Goal: Book appointment/travel/reservation

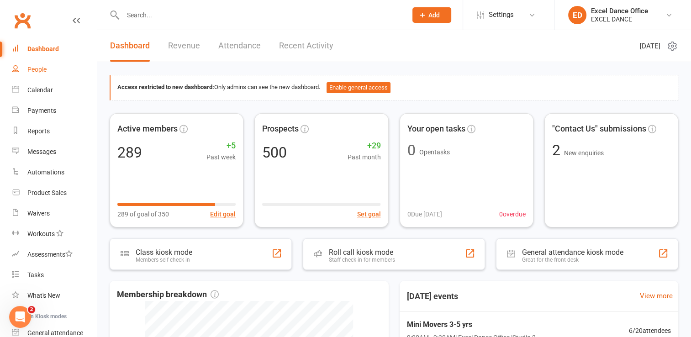
click at [29, 66] on div "People" at bounding box center [36, 69] width 19 height 7
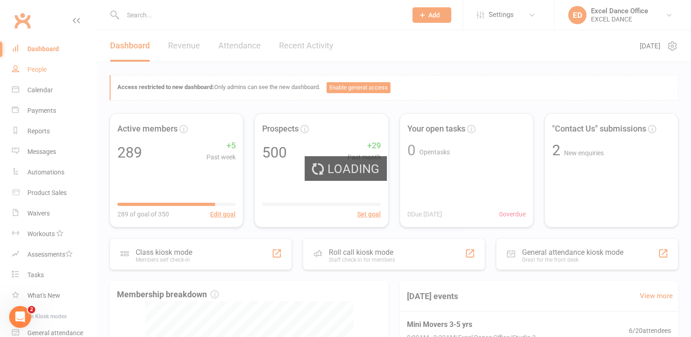
select select "100"
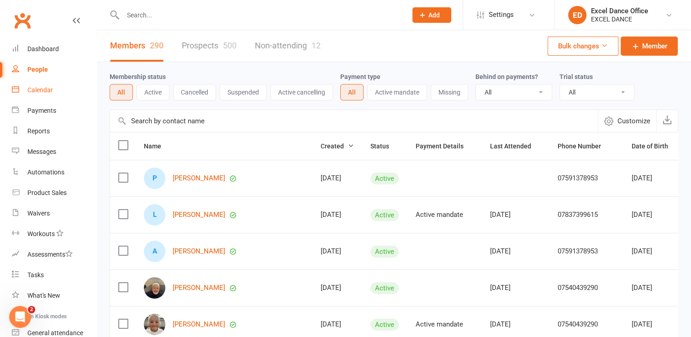
click at [50, 90] on div "Calendar" at bounding box center [40, 89] width 26 height 7
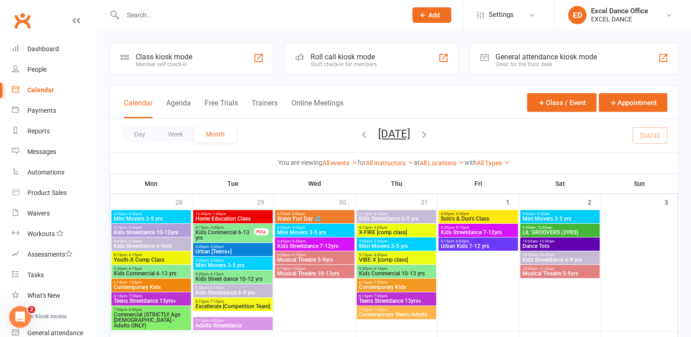
click at [382, 132] on button "[DATE]" at bounding box center [394, 133] width 32 height 13
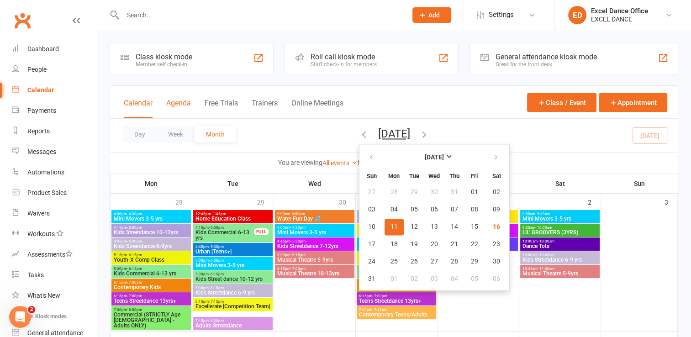
click at [183, 106] on button "Agenda" at bounding box center [178, 109] width 25 height 20
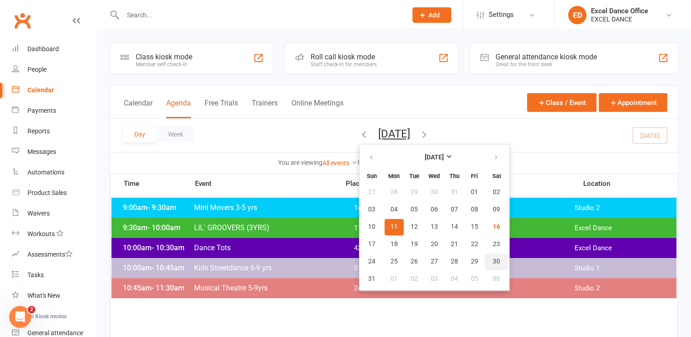
click at [493, 259] on span "30" at bounding box center [496, 261] width 7 height 7
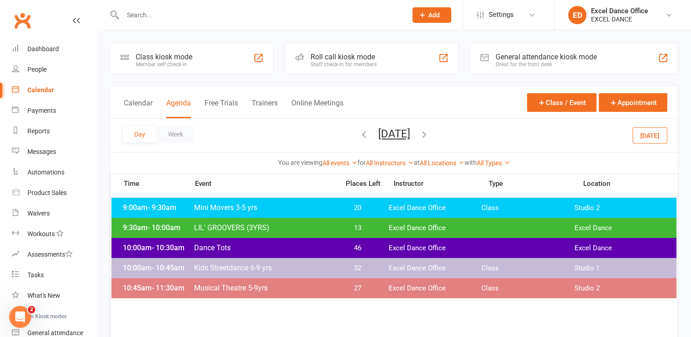
click at [281, 230] on span "LIL' GROOVERS (3YRS)" at bounding box center [264, 227] width 140 height 9
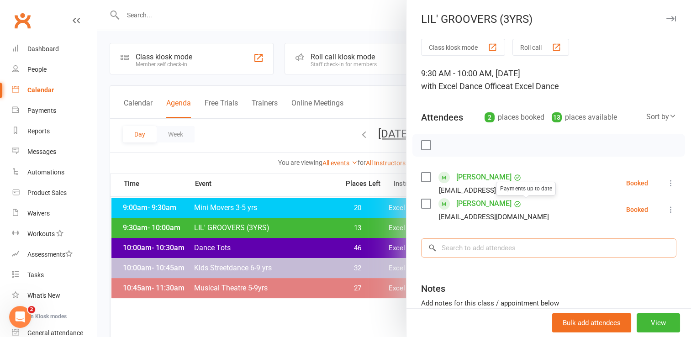
click at [509, 250] on input "search" at bounding box center [548, 247] width 255 height 19
click at [509, 250] on input "H" at bounding box center [548, 247] width 255 height 19
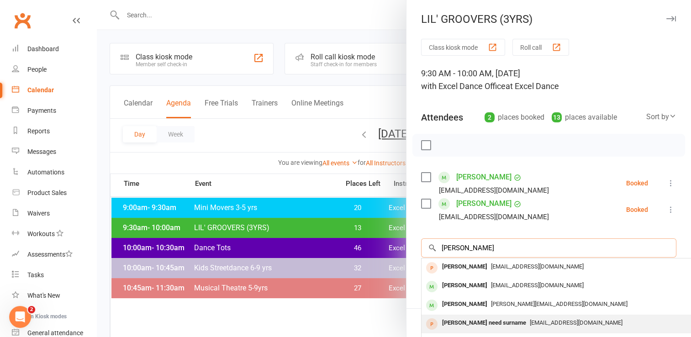
scroll to position [50, 0]
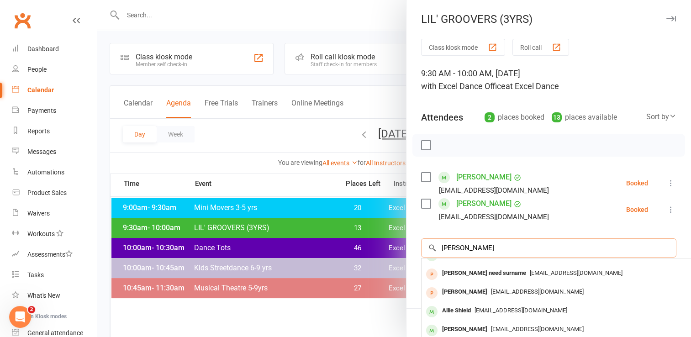
type input "[PERSON_NAME]"
click at [368, 133] on div at bounding box center [394, 168] width 594 height 337
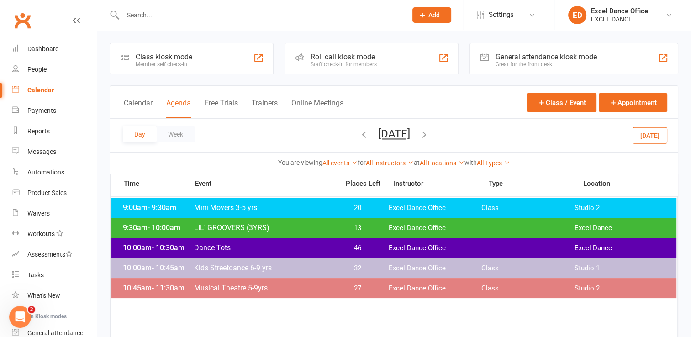
click at [378, 133] on button "[DATE]" at bounding box center [394, 133] width 32 height 13
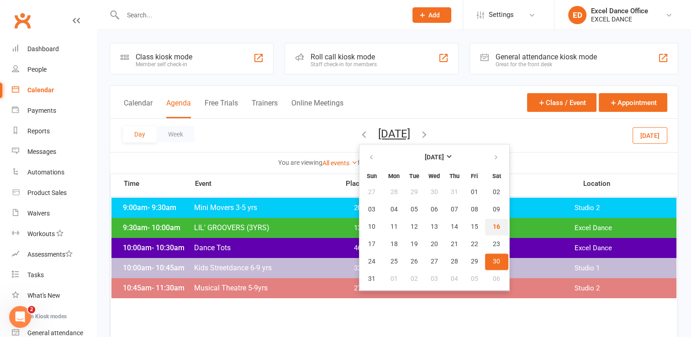
click at [493, 223] on span "16" at bounding box center [496, 226] width 7 height 7
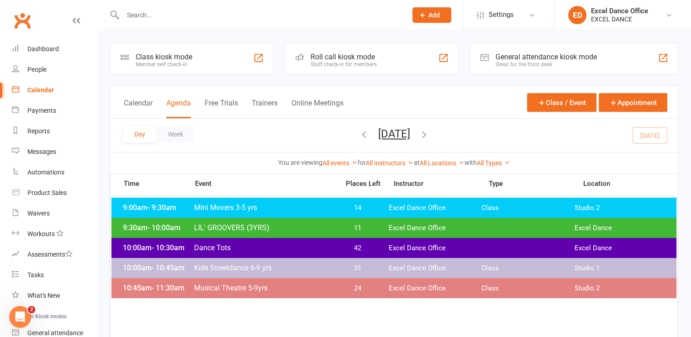
click at [340, 233] on div "9:30am - 10:00am LIL' GROOVERS (3YRS) 11 Excel Dance Office Excel Dance" at bounding box center [394, 228] width 566 height 20
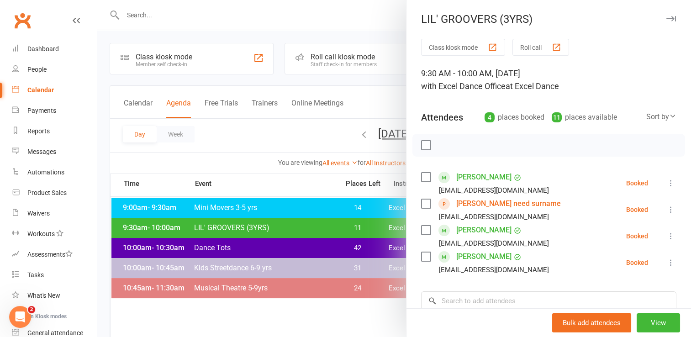
click at [340, 233] on div at bounding box center [394, 168] width 594 height 337
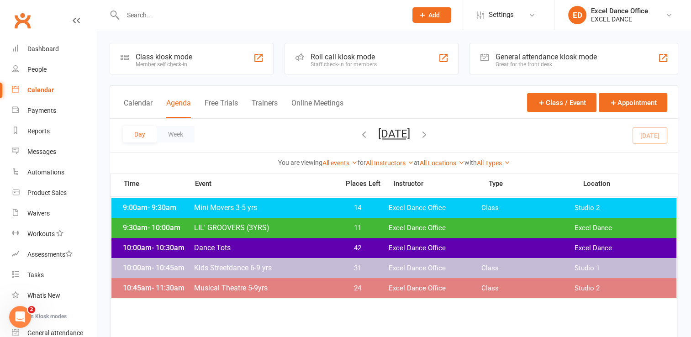
click at [388, 127] on button "[DATE]" at bounding box center [394, 133] width 32 height 13
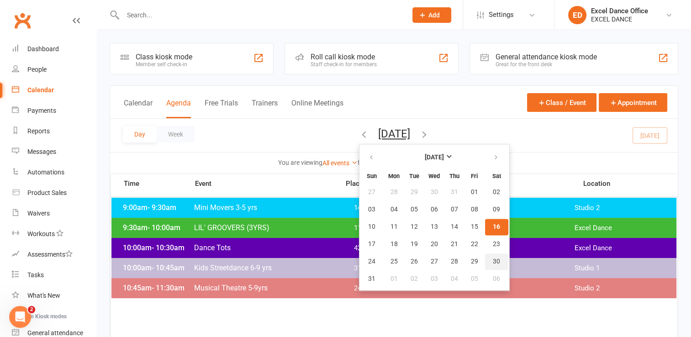
click at [485, 259] on button "30" at bounding box center [496, 262] width 23 height 16
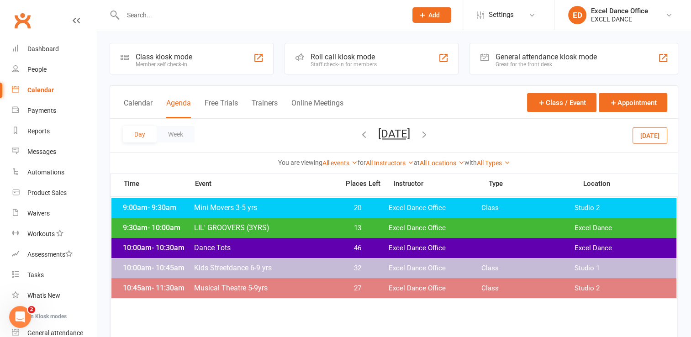
click at [397, 231] on span "Excel Dance Office" at bounding box center [435, 228] width 93 height 9
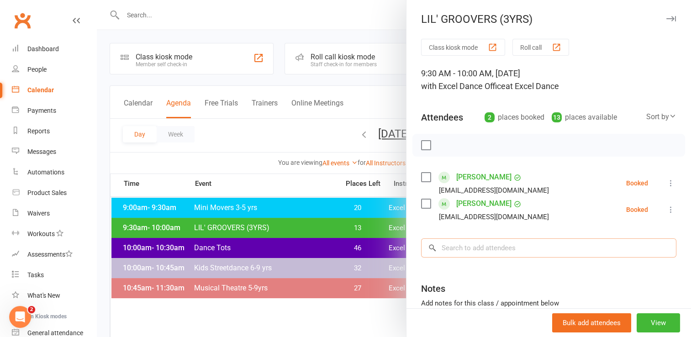
click at [613, 249] on input "search" at bounding box center [548, 247] width 255 height 19
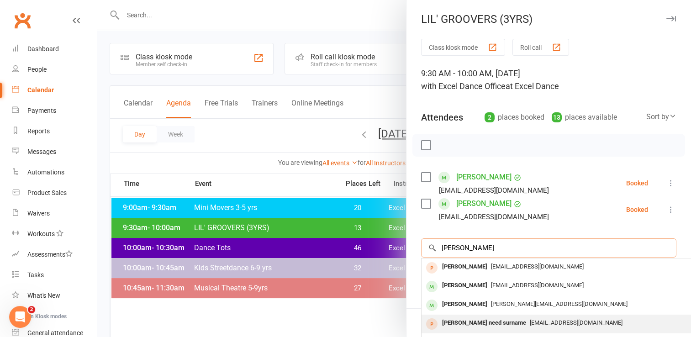
type input "[PERSON_NAME]"
click at [539, 323] on span "[EMAIL_ADDRESS][DOMAIN_NAME]" at bounding box center [576, 322] width 93 height 7
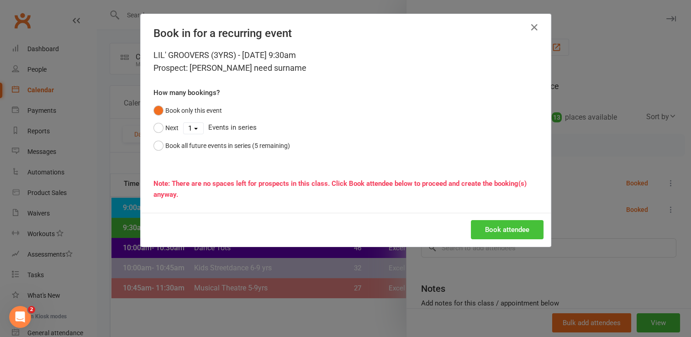
click at [487, 233] on button "Book attendee" at bounding box center [507, 229] width 73 height 19
